Goal: Task Accomplishment & Management: Use online tool/utility

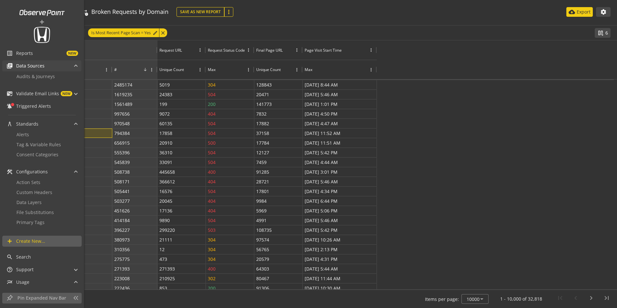
click at [39, 67] on span "Data Sources" at bounding box center [30, 66] width 28 height 6
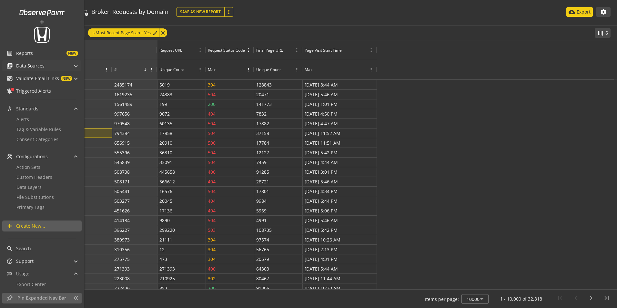
click at [37, 63] on span "Data Sources" at bounding box center [30, 66] width 28 height 6
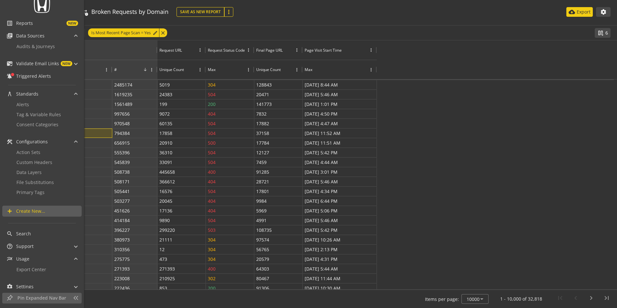
click at [44, 75] on div "add list_alt Reports NEW library_books Data Sources Audits & Journeys mark_emai…" at bounding box center [42, 95] width 84 height 250
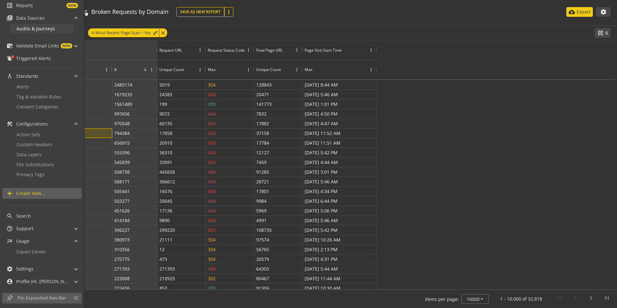
click at [40, 28] on span "Audits & Journeys" at bounding box center [35, 28] width 38 height 6
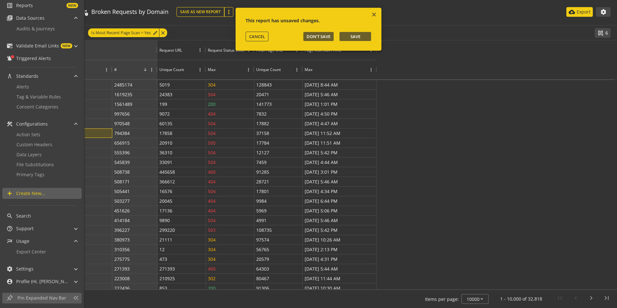
scroll to position [0, 0]
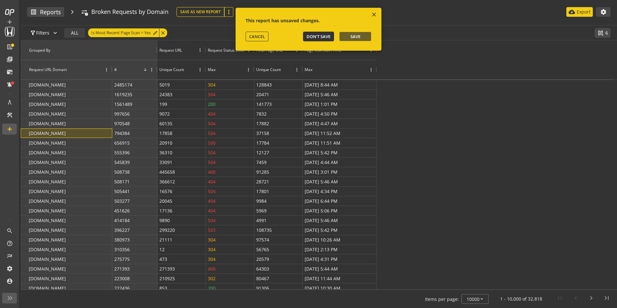
click at [327, 37] on span "Don't Save" at bounding box center [318, 37] width 24 height 6
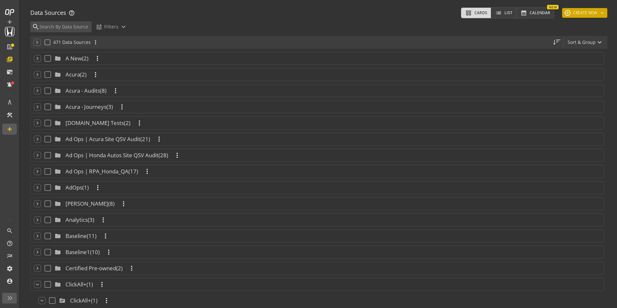
click at [580, 12] on button "add CREATE NEW keyboard_arrow_down" at bounding box center [584, 13] width 45 height 10
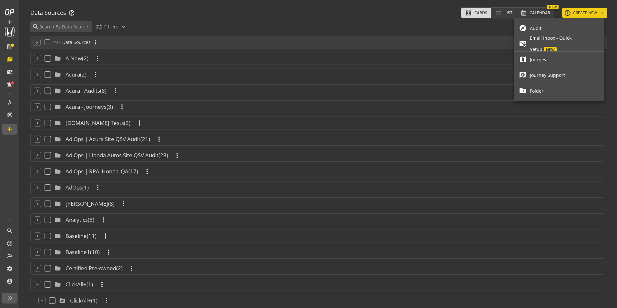
click at [8, 130] on div at bounding box center [308, 154] width 617 height 308
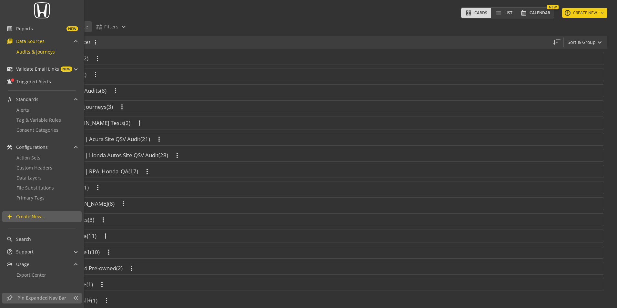
scroll to position [48, 0]
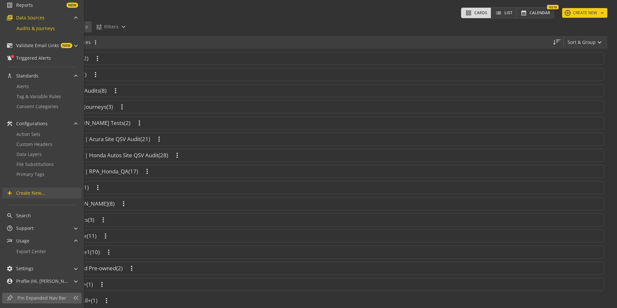
click at [44, 189] on link "add Create New..." at bounding box center [41, 192] width 79 height 11
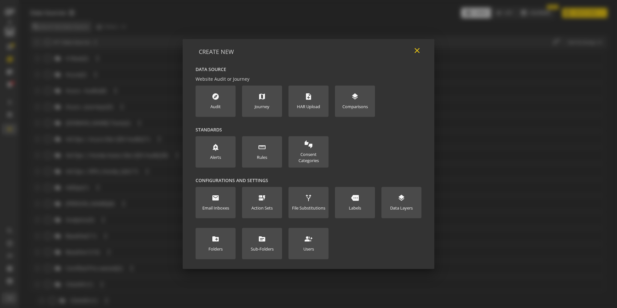
click at [418, 50] on mat-icon "close" at bounding box center [416, 50] width 9 height 9
